Goal: Task Accomplishment & Management: Manage account settings

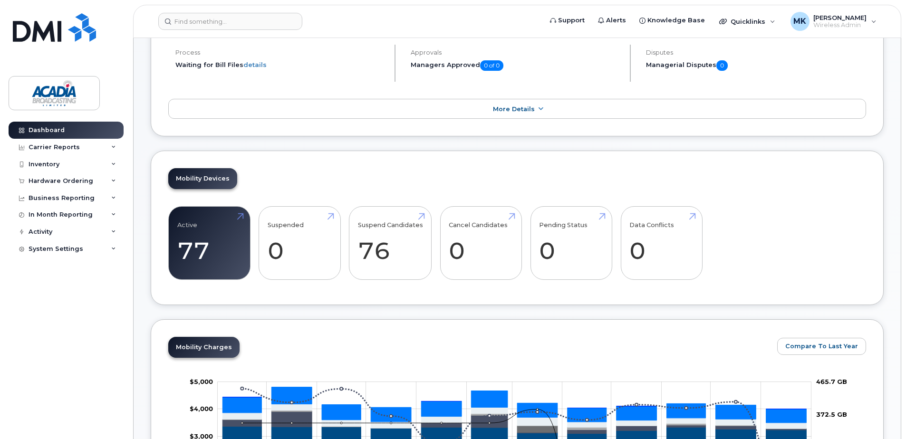
scroll to position [238, 0]
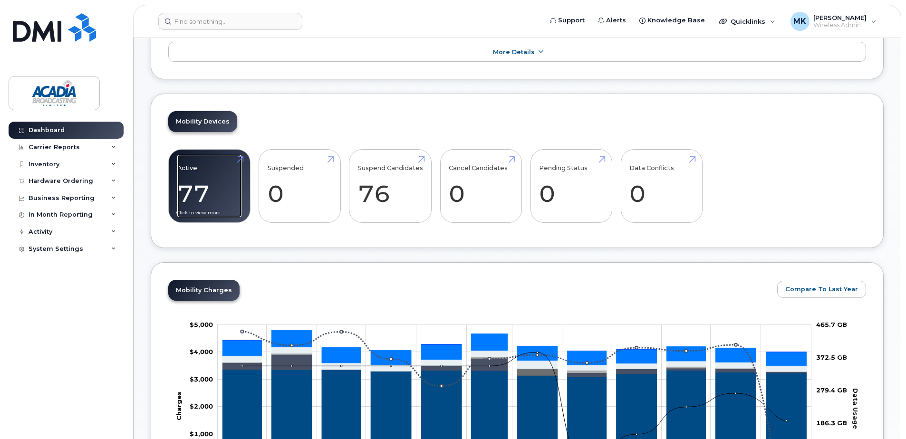
click at [224, 184] on link "Active 77 8%" at bounding box center [209, 186] width 64 height 63
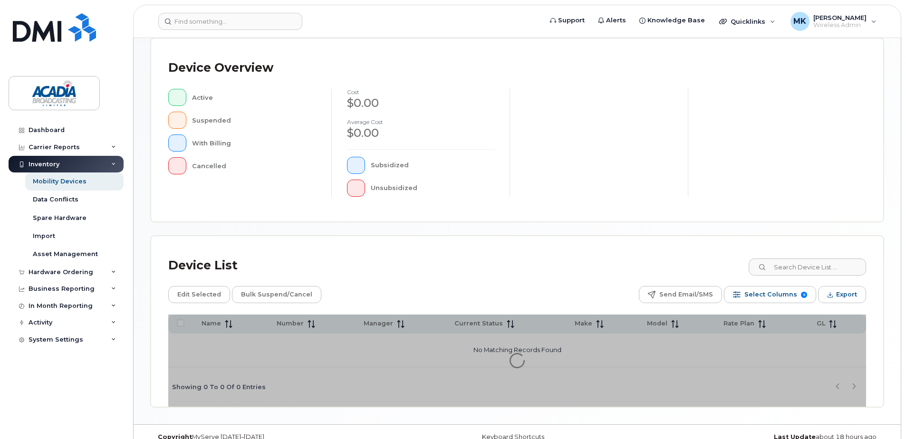
scroll to position [214, 0]
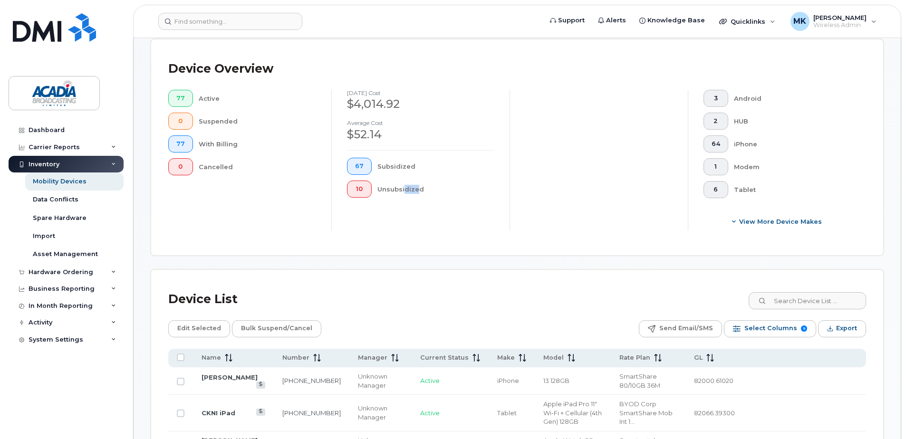
drag, startPoint x: 401, startPoint y: 253, endPoint x: 426, endPoint y: 255, distance: 24.8
click at [425, 255] on div "Device Overview 77 Active 0 Suspended 77 With Billing 0 Cancelled August 2025 c…" at bounding box center [517, 147] width 732 height 216
drag, startPoint x: 426, startPoint y: 255, endPoint x: 482, endPoint y: 301, distance: 72.3
click at [482, 301] on div "Device List" at bounding box center [517, 299] width 698 height 25
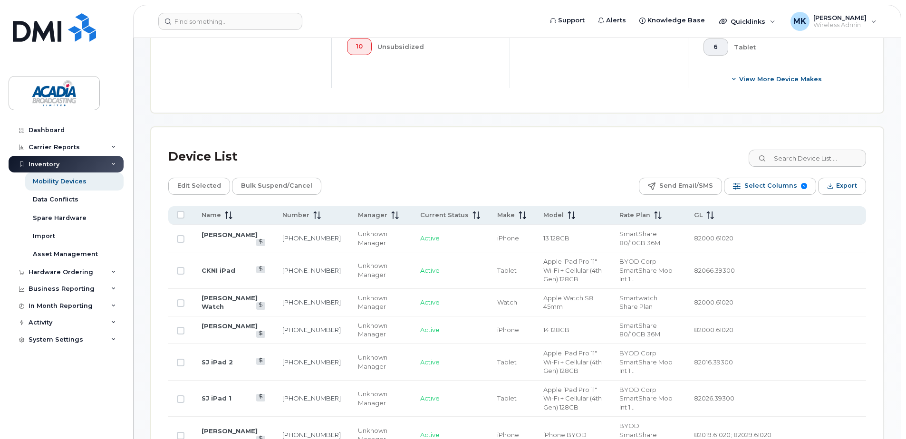
scroll to position [452, 0]
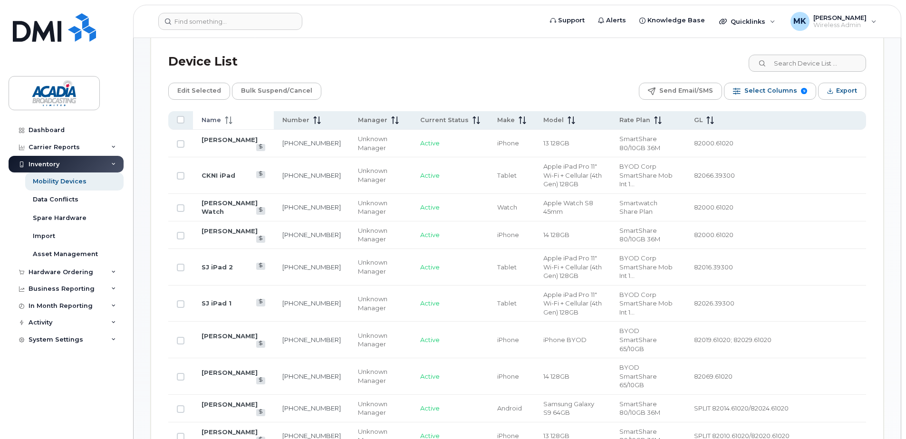
click at [222, 120] on span at bounding box center [226, 120] width 11 height 9
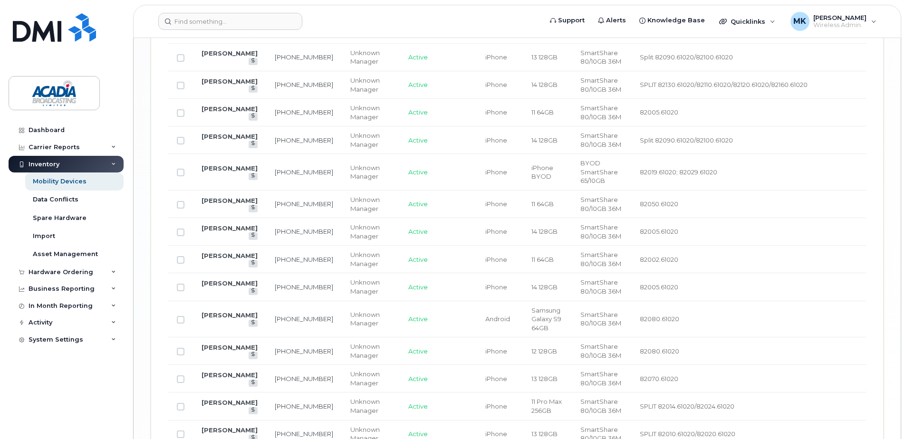
scroll to position [1805, 0]
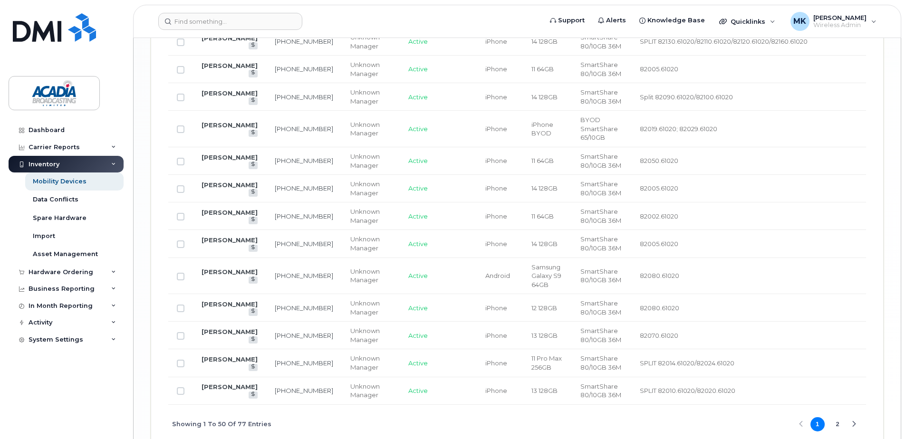
click at [836, 418] on button "2" at bounding box center [838, 425] width 14 height 14
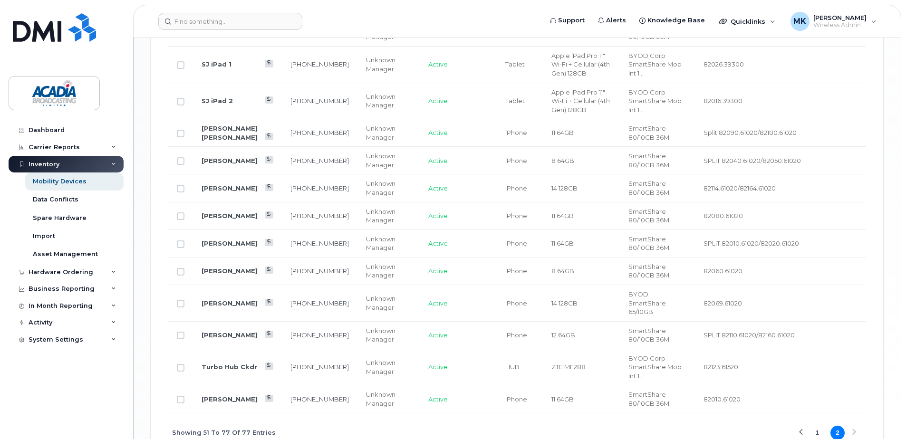
scroll to position [955, 0]
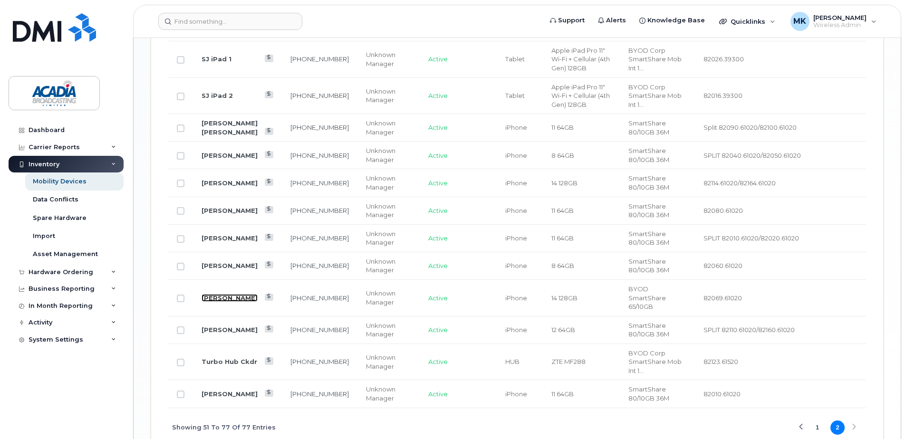
click at [220, 294] on link "Taylor Fury" at bounding box center [230, 298] width 56 height 8
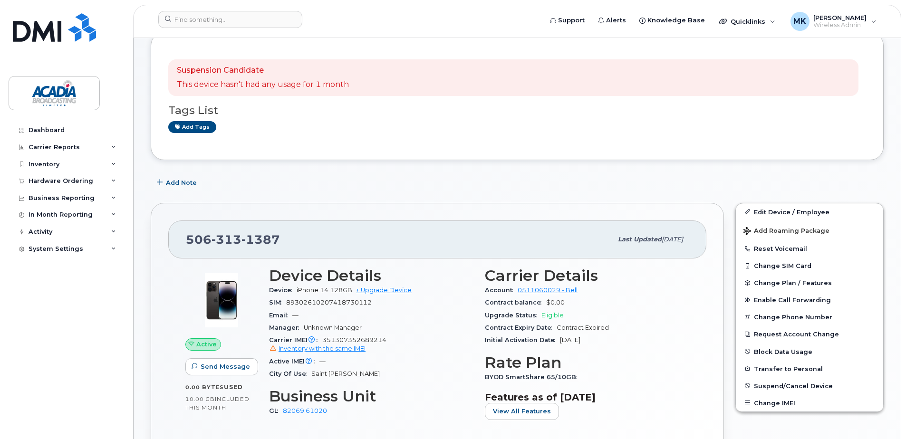
scroll to position [95, 0]
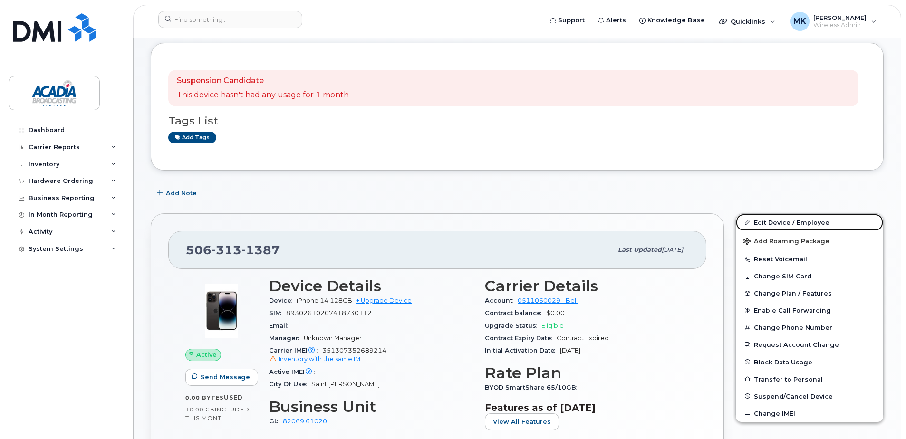
drag, startPoint x: 783, startPoint y: 223, endPoint x: 715, endPoint y: 215, distance: 68.4
click at [783, 223] on link "Edit Device / Employee" at bounding box center [809, 222] width 147 height 17
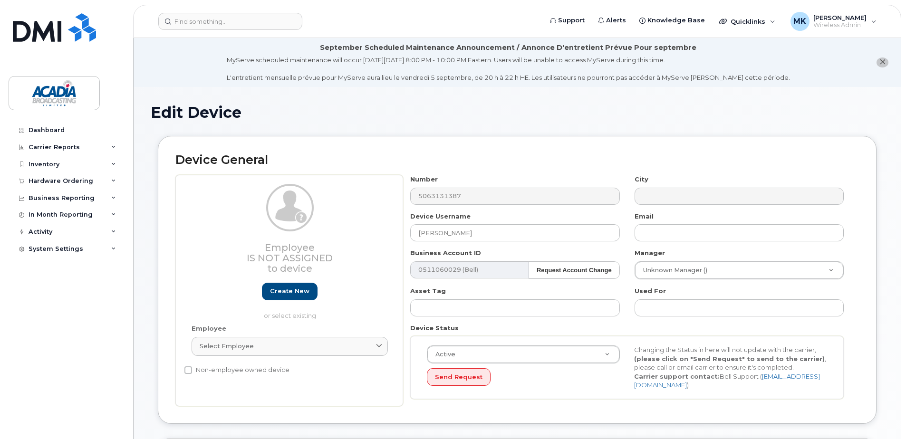
select select "35092531"
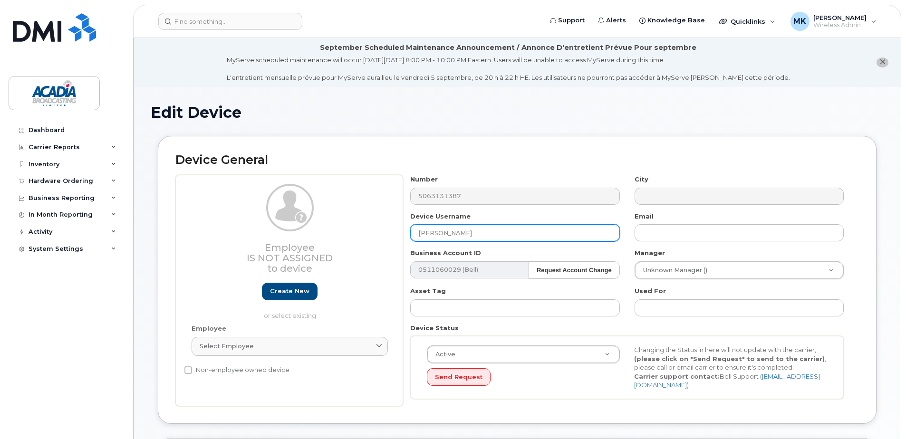
click at [476, 231] on input "[PERSON_NAME]" at bounding box center [514, 232] width 209 height 17
drag, startPoint x: 501, startPoint y: 235, endPoint x: 335, endPoint y: 216, distance: 167.5
click at [335, 216] on div "Employee Is not assigned to device Create new or select existing Employee Selec…" at bounding box center [517, 291] width 684 height 232
click at [462, 233] on input "Cat" at bounding box center [514, 232] width 209 height 17
type input "Catarina Costa"
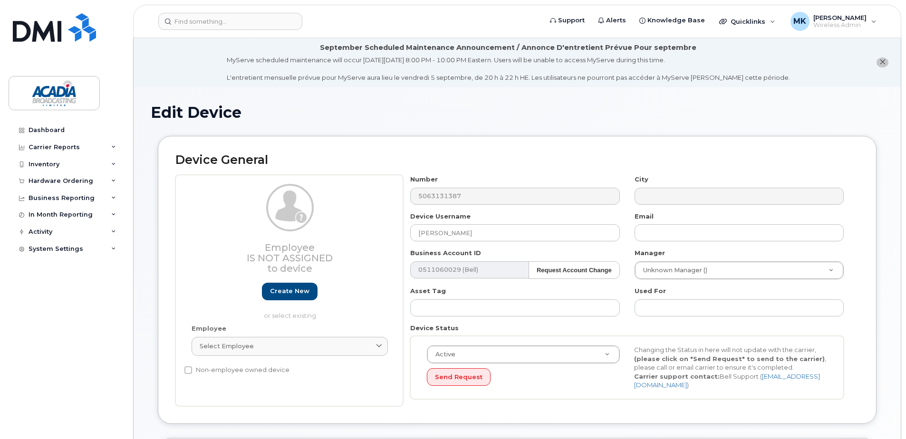
click at [598, 215] on div "Device Username Catarina Costa" at bounding box center [515, 227] width 224 height 30
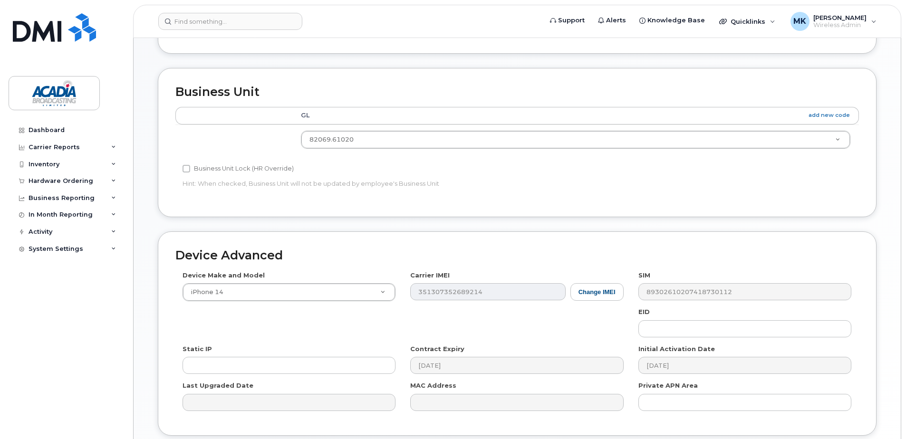
scroll to position [447, 0]
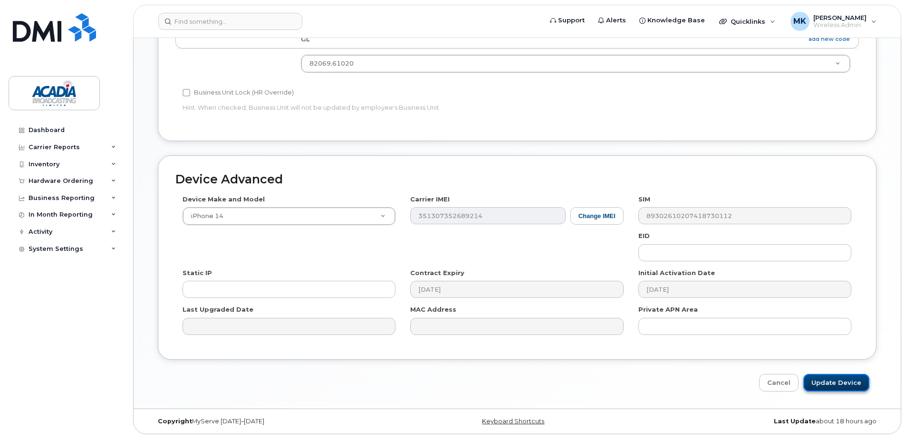
click at [839, 385] on input "Update Device" at bounding box center [837, 383] width 66 height 18
type input "Saving..."
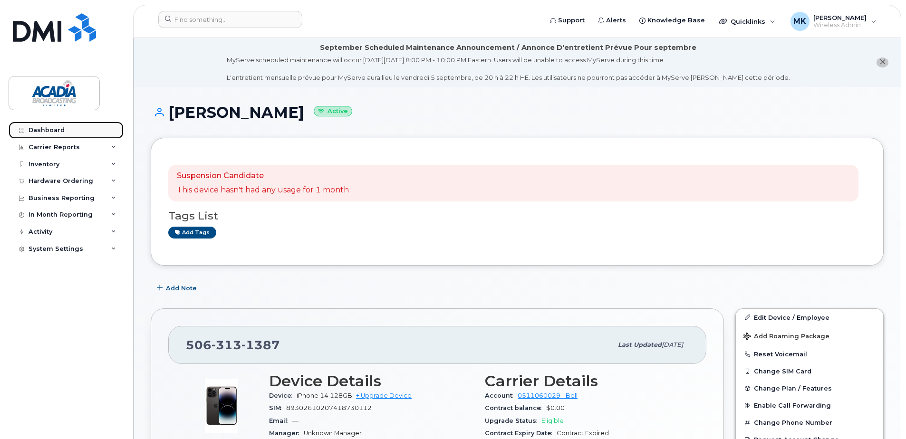
click at [56, 127] on div "Dashboard" at bounding box center [47, 130] width 36 height 8
